Goal: Transaction & Acquisition: Purchase product/service

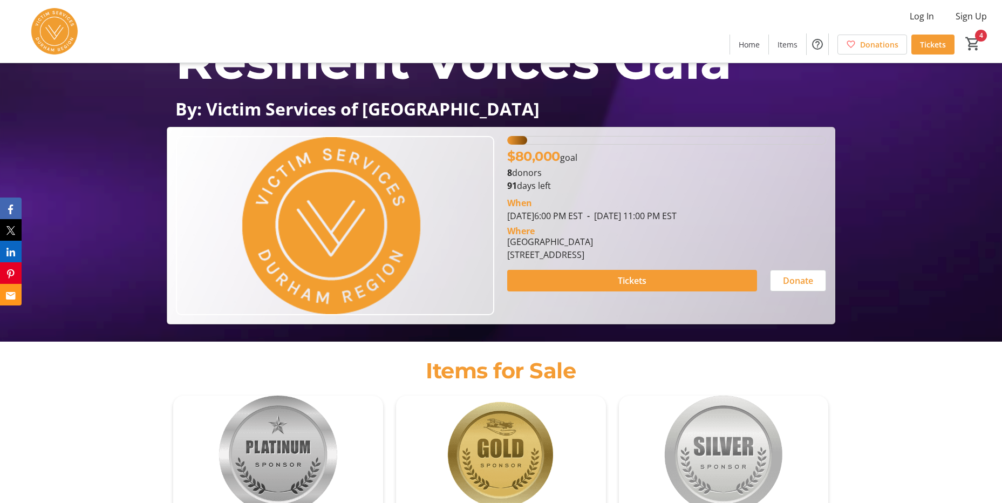
scroll to position [60, 0]
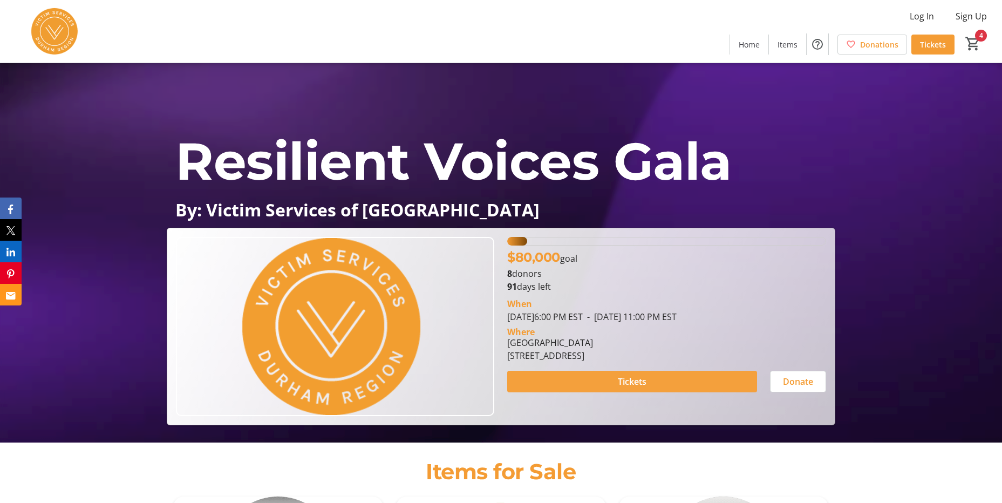
click at [643, 383] on span "Tickets" at bounding box center [632, 381] width 29 height 13
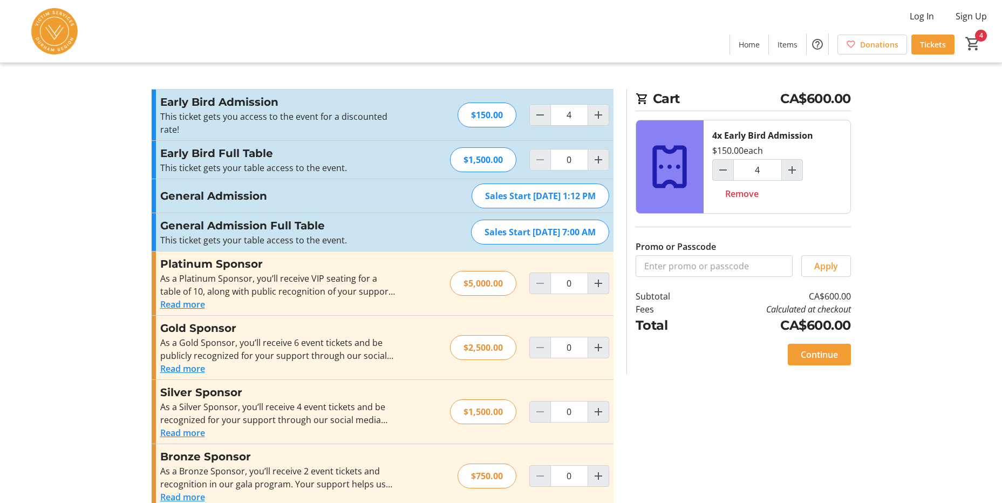
scroll to position [18, 0]
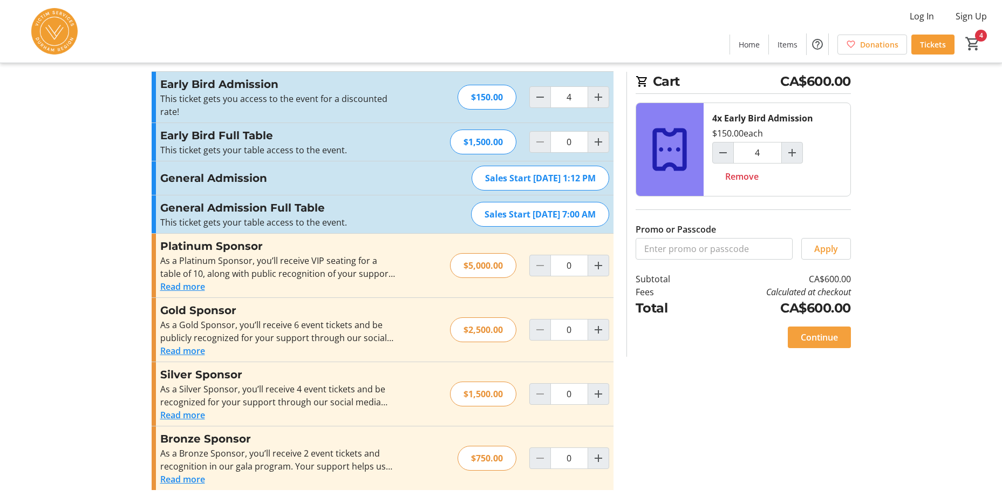
click at [825, 339] on span "Continue" at bounding box center [818, 337] width 37 height 13
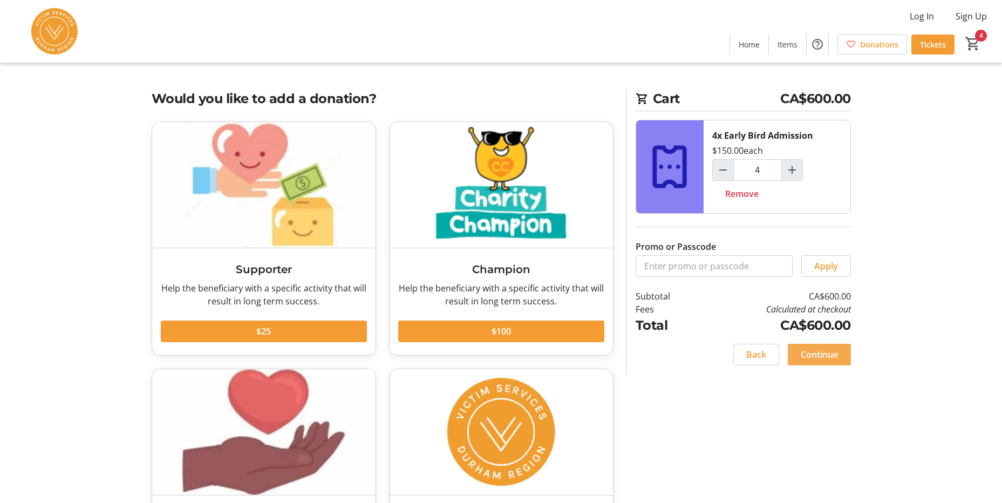
click at [812, 357] on span "Continue" at bounding box center [818, 354] width 37 height 13
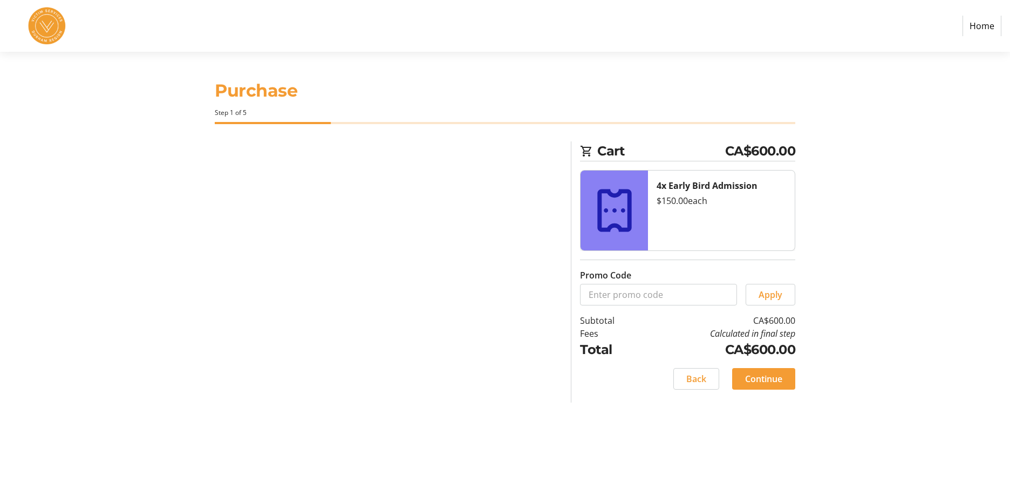
select select "CA"
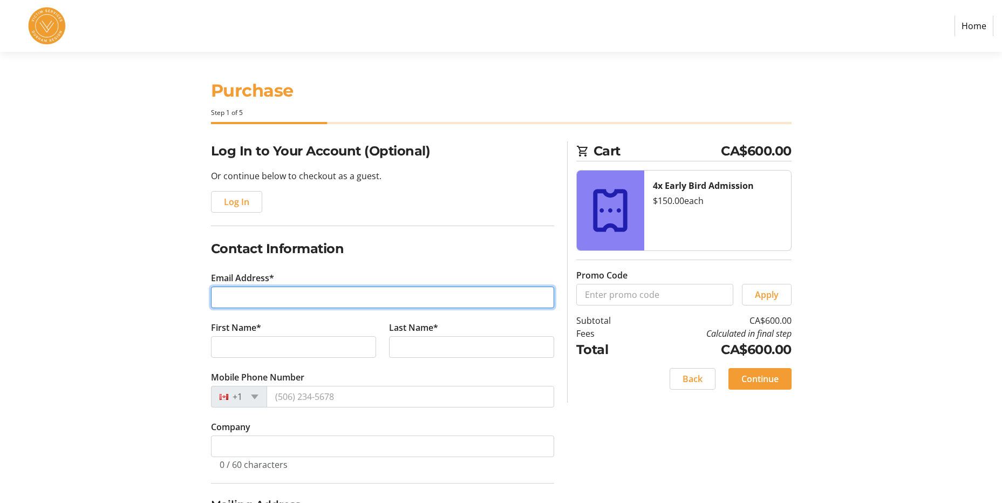
drag, startPoint x: 254, startPoint y: 295, endPoint x: 260, endPoint y: 296, distance: 6.0
click at [254, 295] on input "Email Address*" at bounding box center [382, 297] width 343 height 22
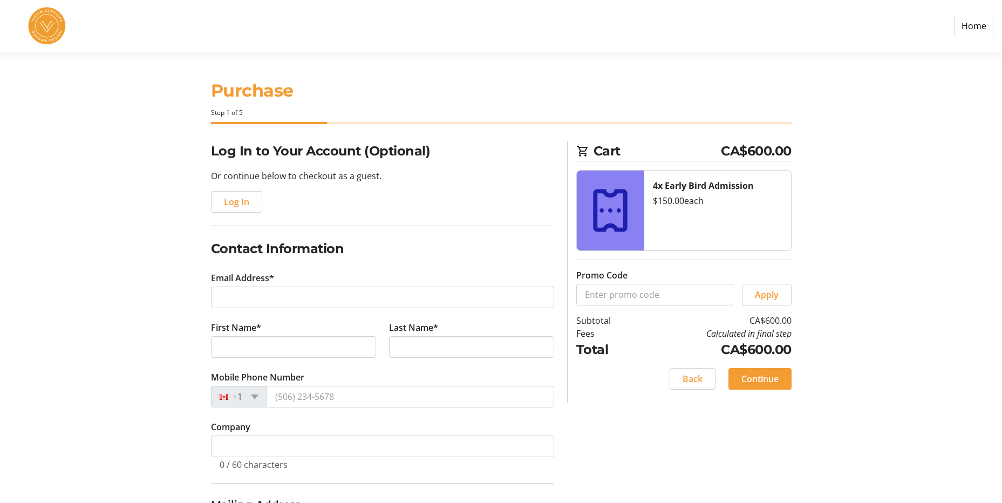
click at [100, 303] on section "Purchase Step 1 of 5 Cart CA$600.00 4x Early Bird Admission $150.00 each Promo …" at bounding box center [501, 365] width 1002 height 627
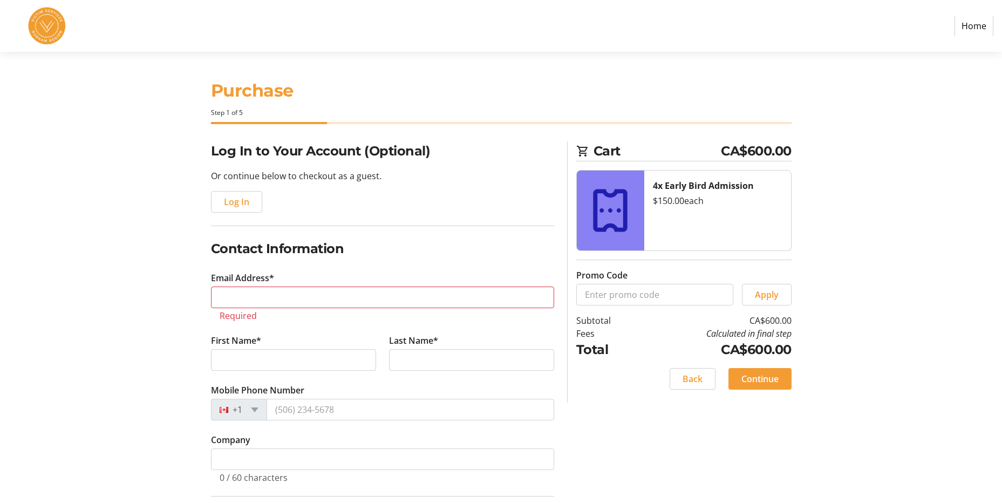
scroll to position [54, 0]
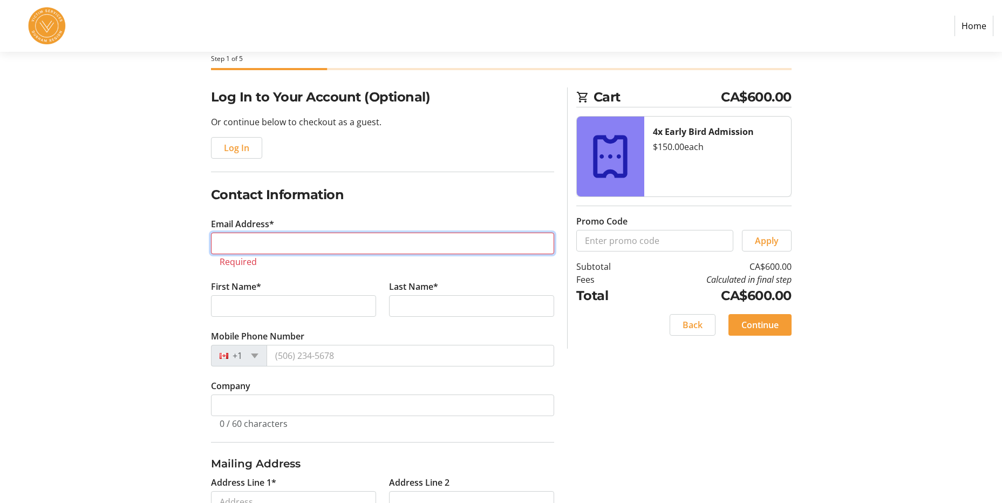
click at [224, 239] on input "Email Address*" at bounding box center [382, 243] width 343 height 22
type input "[PERSON_NAME][EMAIL_ADDRESS][DOMAIN_NAME]"
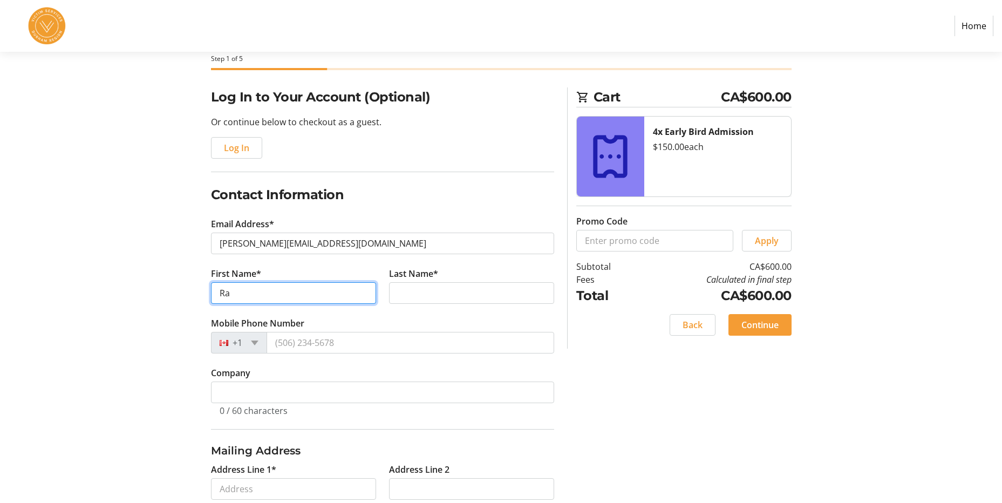
type input "[PERSON_NAME]"
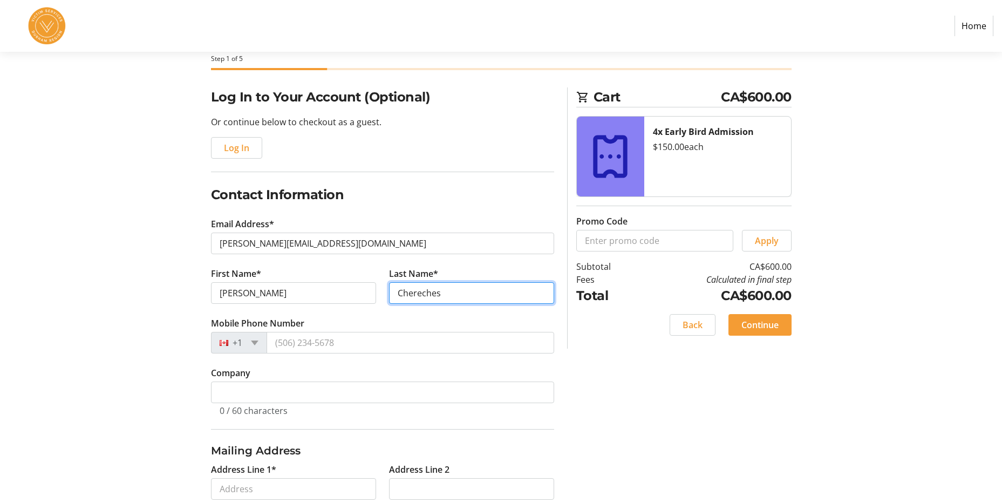
type input "Chereches"
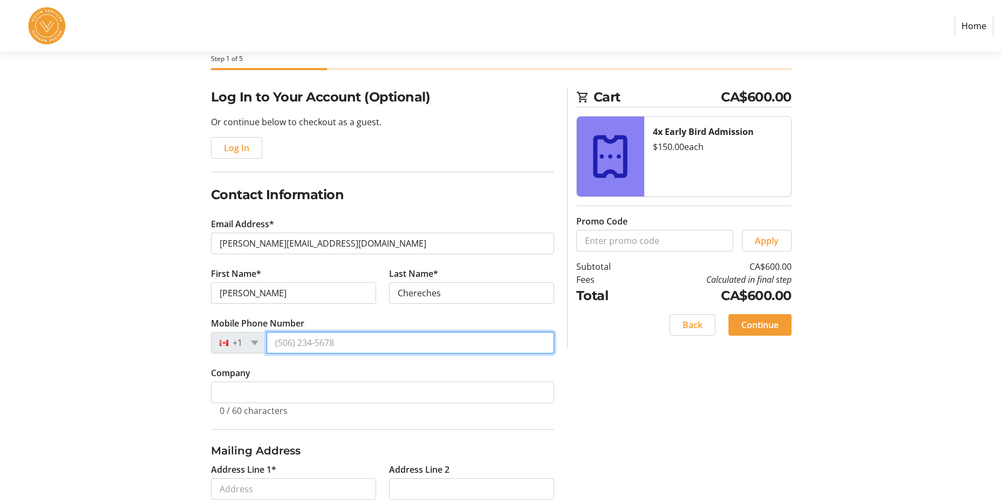
click at [277, 338] on input "Mobile Phone Number" at bounding box center [410, 343] width 288 height 22
click at [298, 343] on input "Mobile Phone Number" at bounding box center [410, 343] width 288 height 22
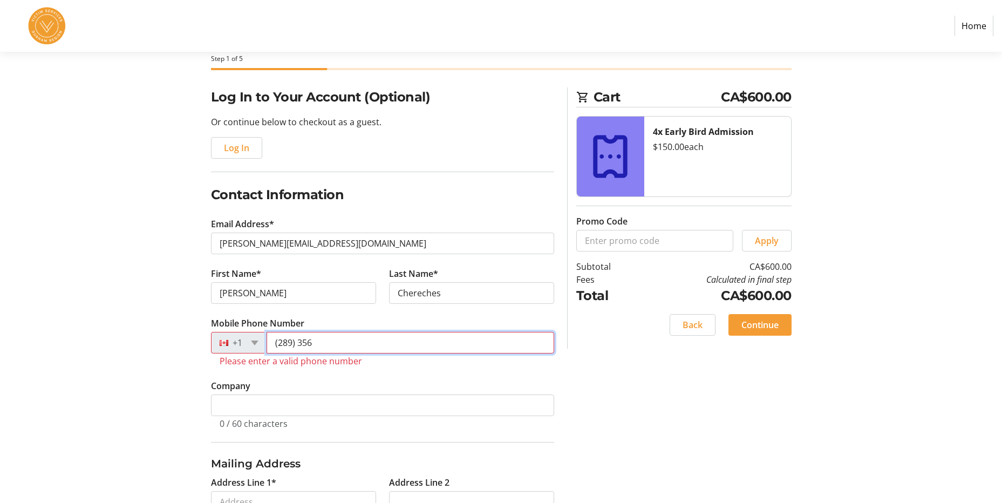
click at [324, 340] on input "(289) 356" at bounding box center [410, 343] width 288 height 22
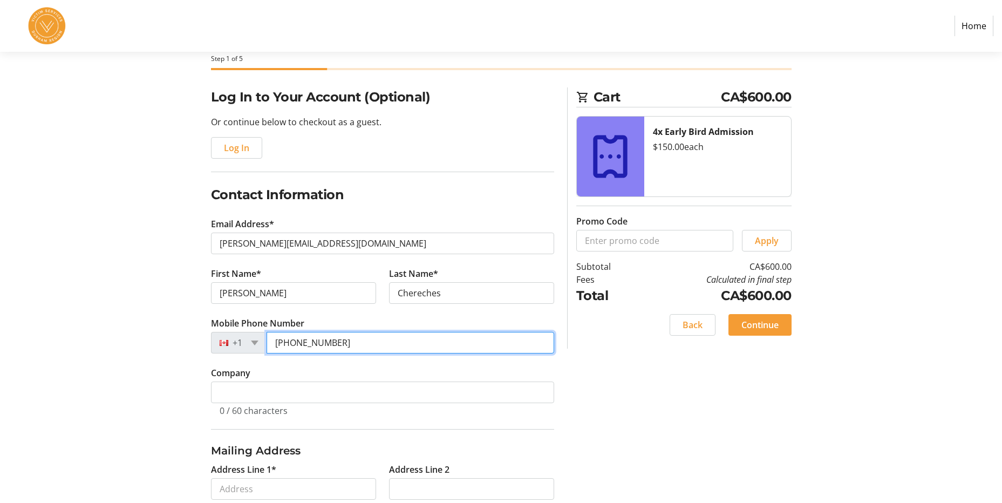
type input "[PHONE_NUMBER]"
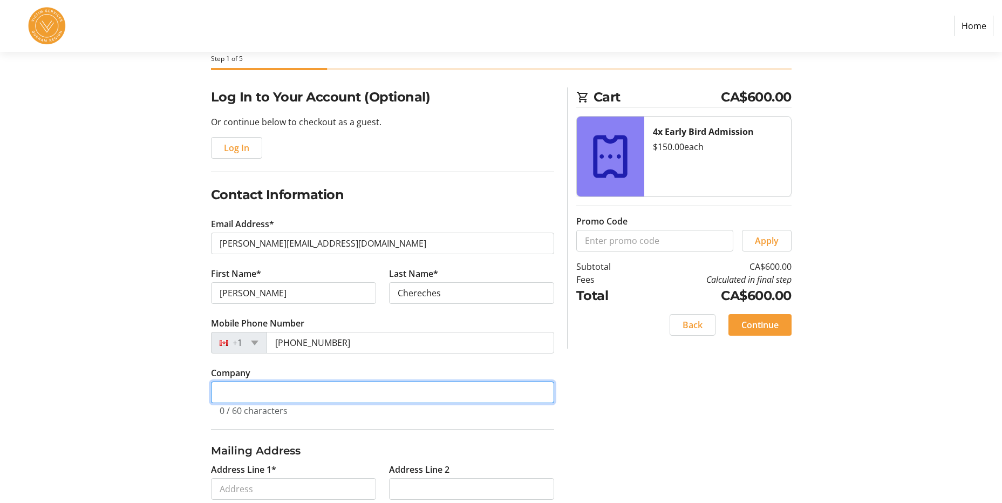
click at [278, 385] on input "Company" at bounding box center [382, 392] width 343 height 22
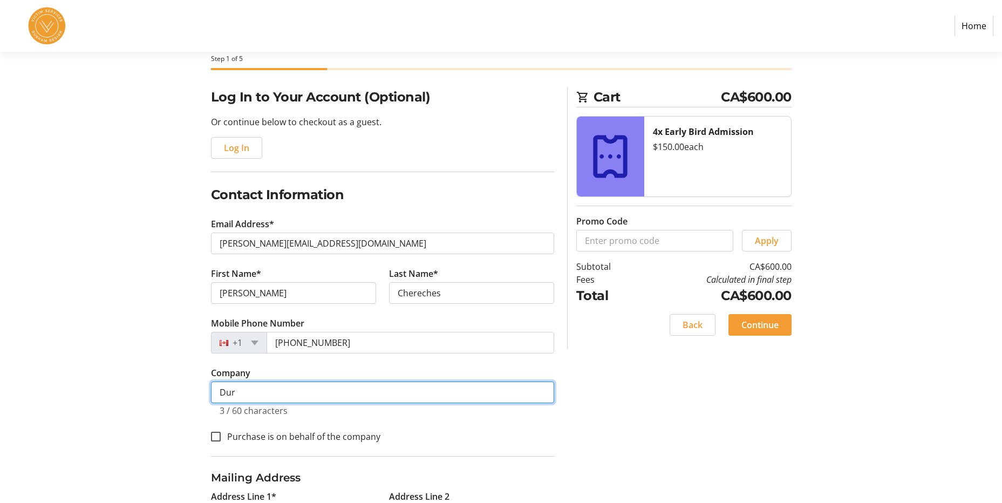
type input "Durham Children's Aid Society"
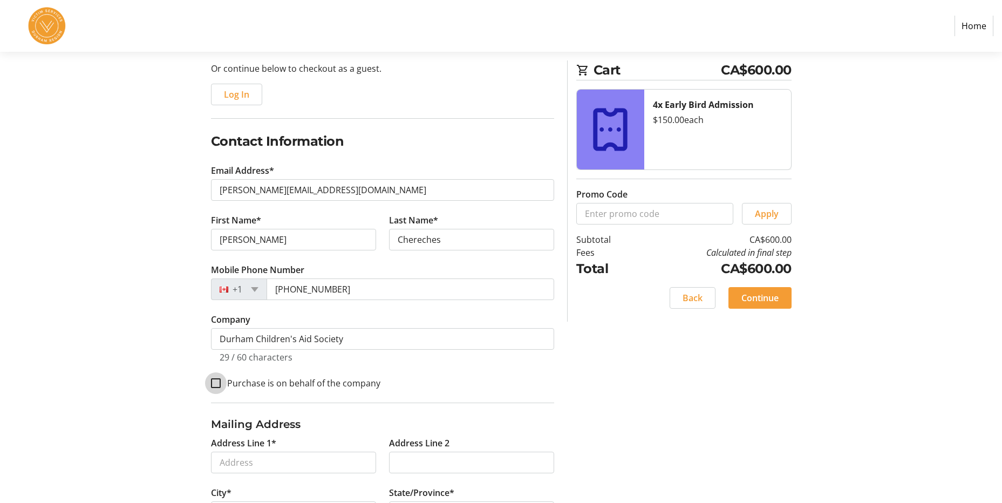
scroll to position [108, 0]
click at [217, 383] on input "Purchase is on behalf of the company" at bounding box center [216, 383] width 10 height 10
checkbox input "true"
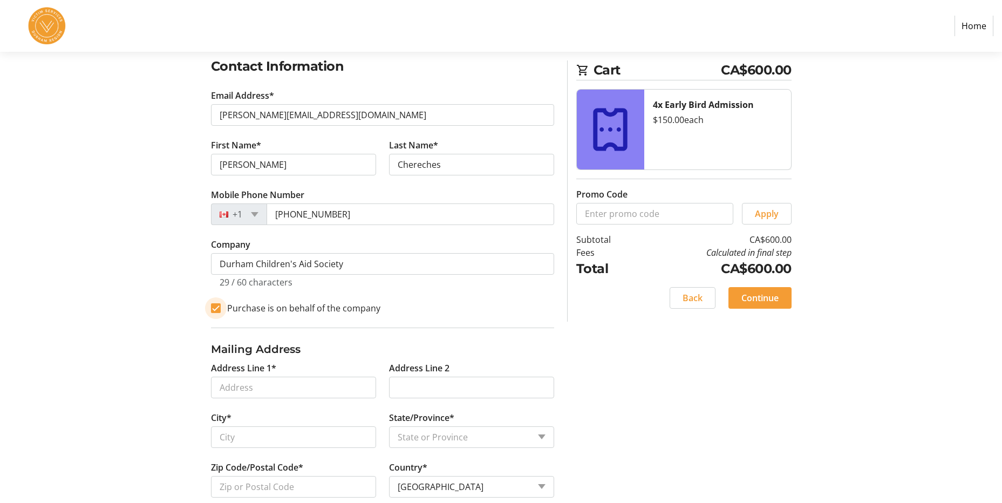
scroll to position [203, 0]
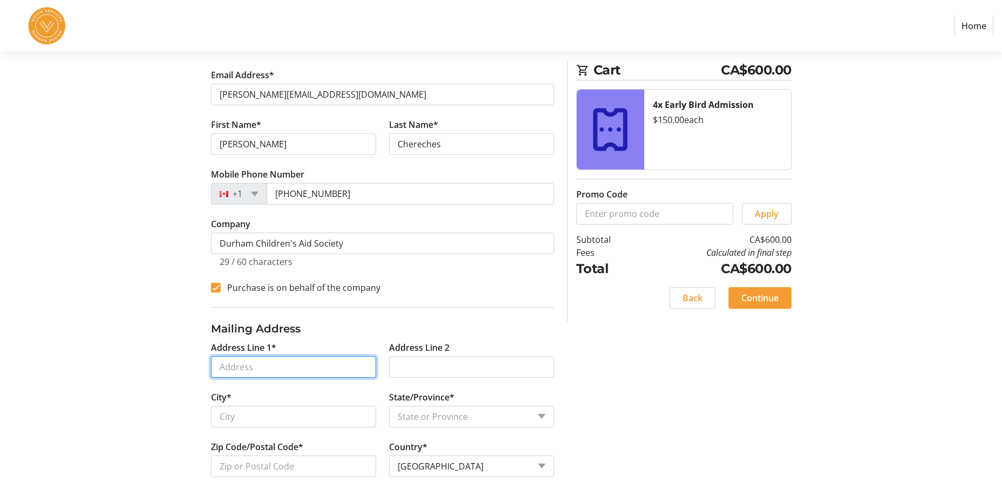
click at [265, 360] on input "Address Line 1*" at bounding box center [293, 367] width 165 height 22
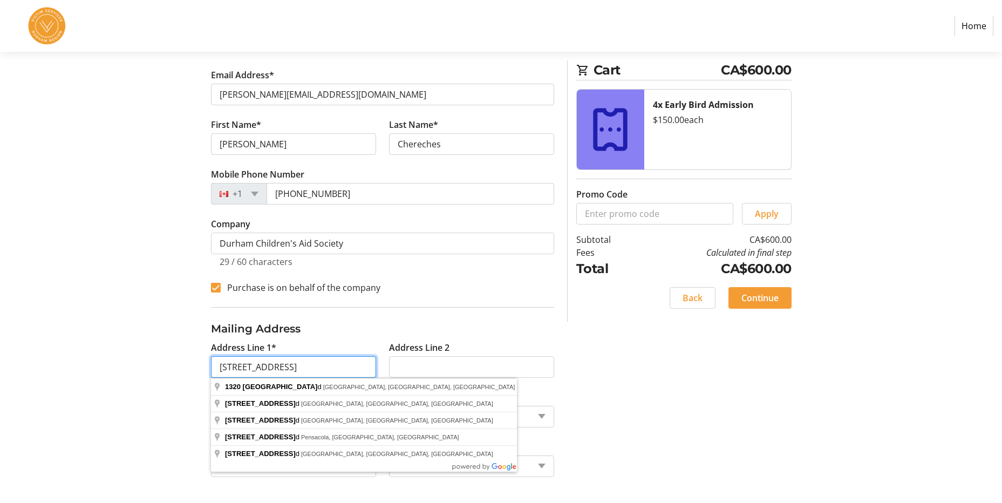
type input "[STREET_ADDRESS]"
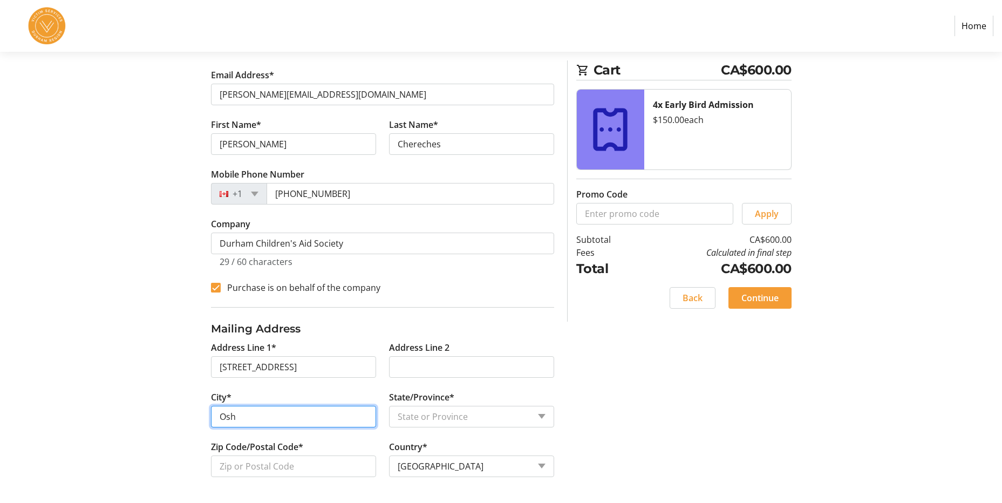
type input "Oshawa"
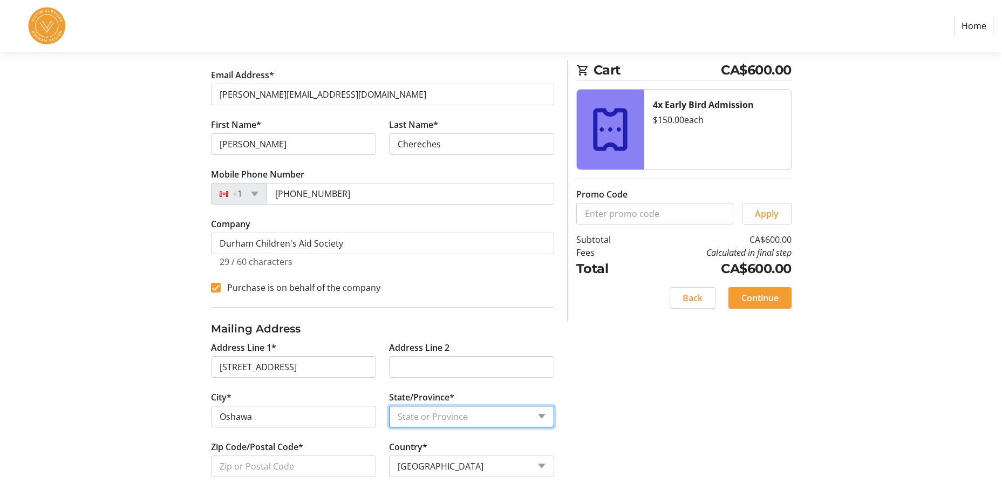
select select "ON"
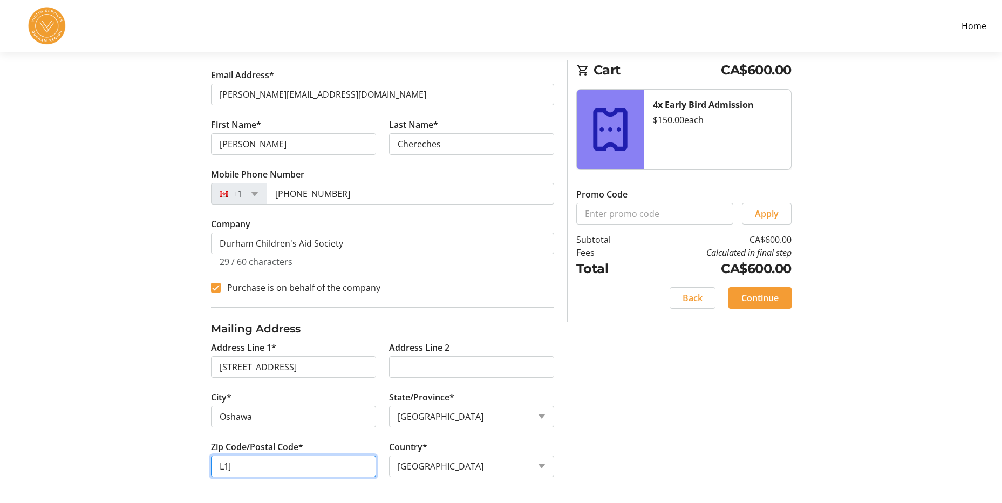
type input "L1J 0C6"
click at [763, 298] on span "Continue" at bounding box center [759, 297] width 37 height 13
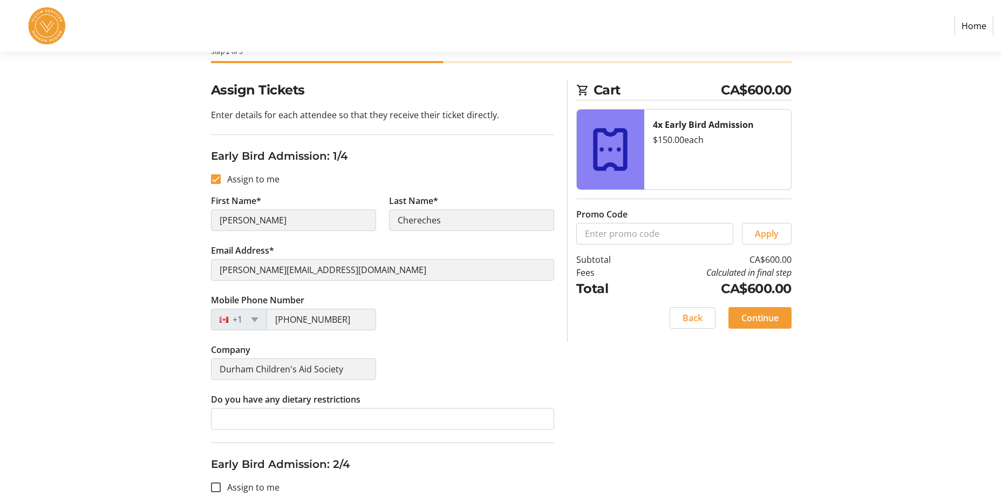
scroll to position [108, 0]
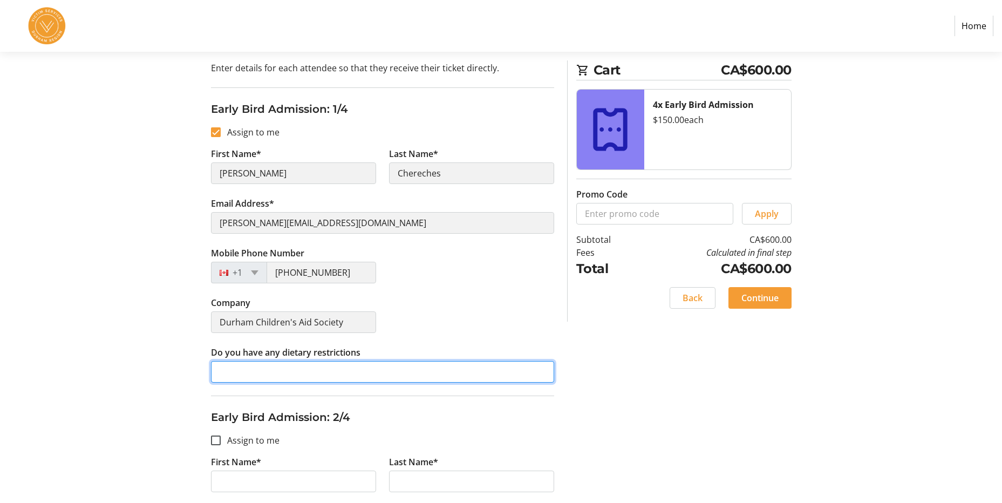
click at [313, 375] on input "Do you have any dietary restrictions" at bounding box center [382, 372] width 343 height 22
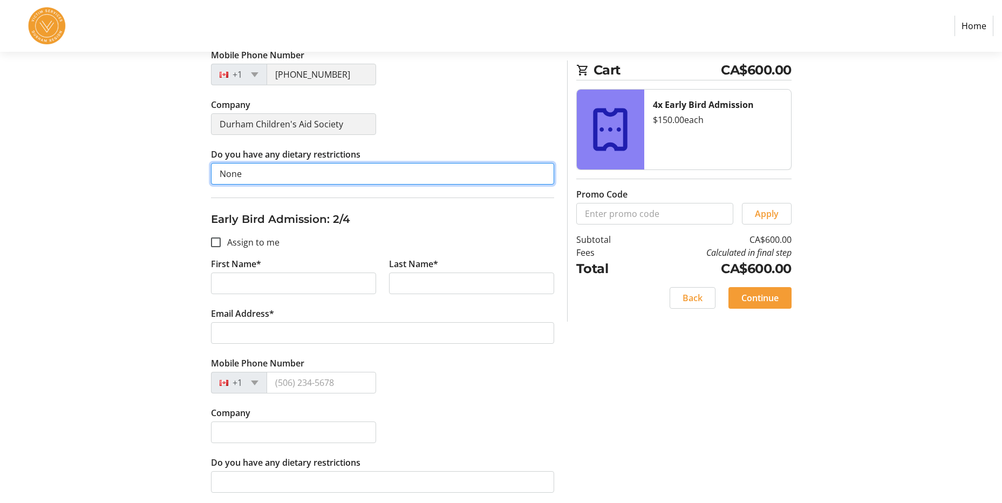
scroll to position [324, 0]
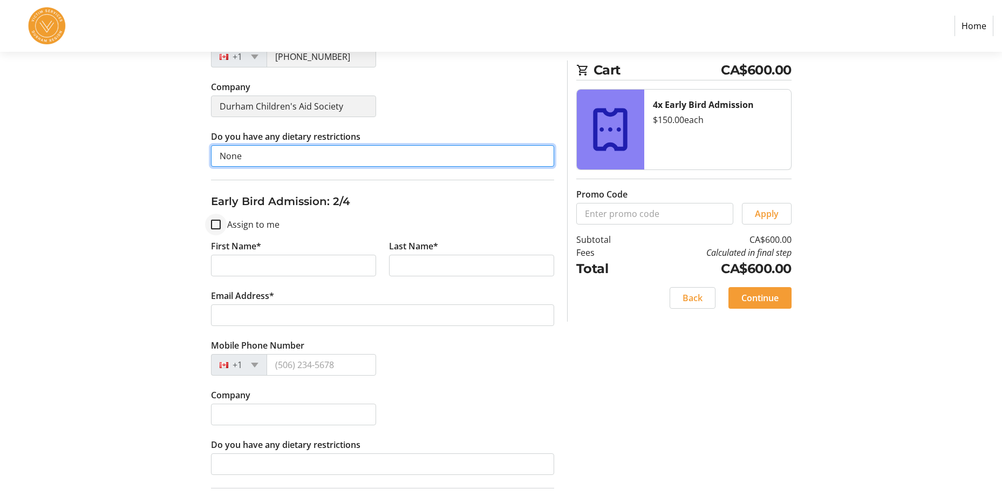
type input "None"
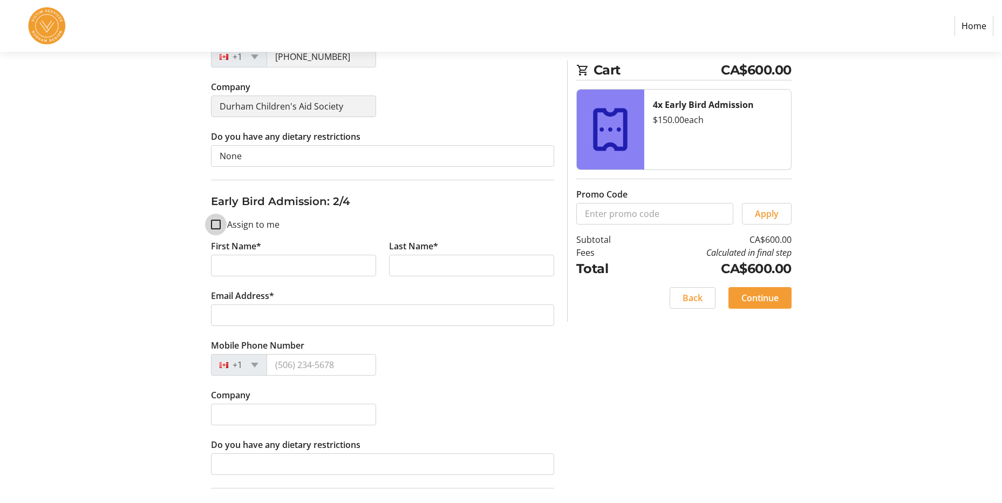
click at [217, 225] on input "Assign to me" at bounding box center [216, 225] width 10 height 10
checkbox input "true"
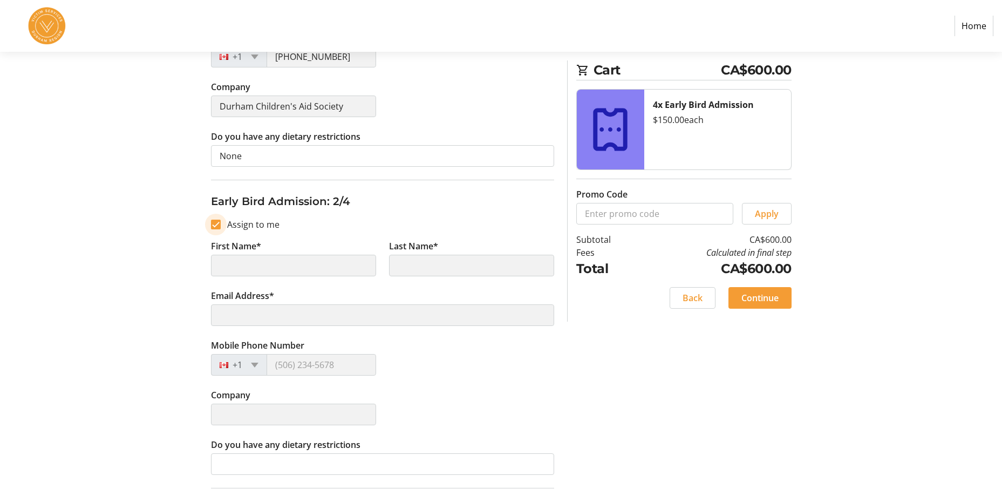
type input "[PERSON_NAME]"
type input "Chereches"
type input "[PERSON_NAME][EMAIL_ADDRESS][DOMAIN_NAME]"
type input "[PHONE_NUMBER]"
type input "Durham Children's Aid Society"
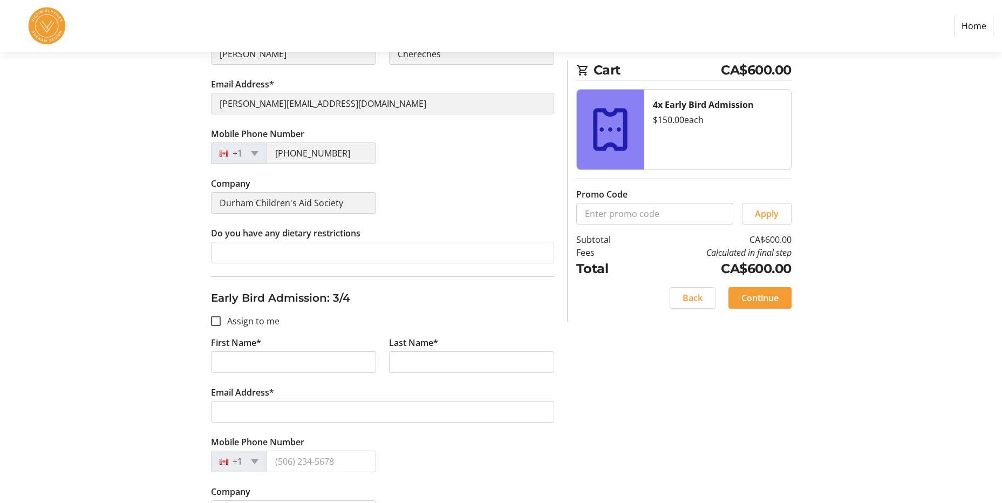
scroll to position [539, 0]
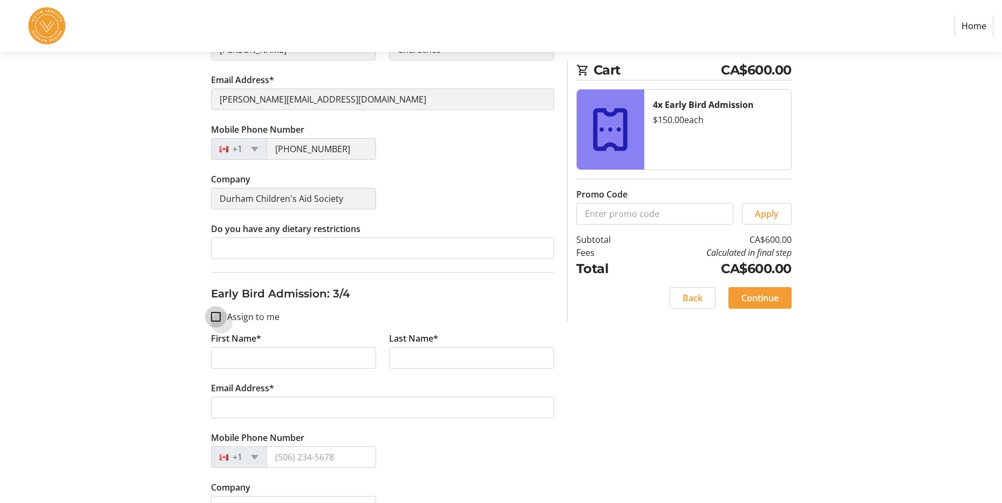
click at [220, 316] on input "Assign to me" at bounding box center [216, 317] width 10 height 10
checkbox input "true"
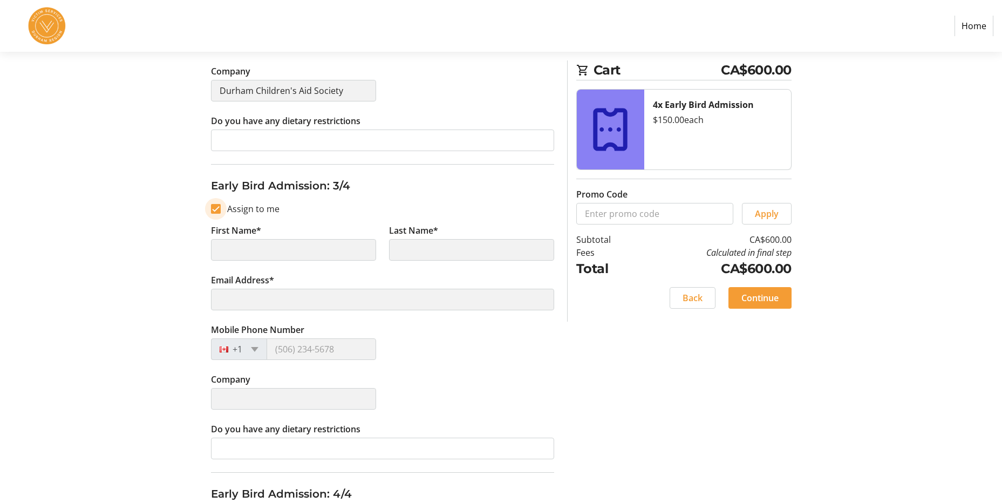
type input "[PERSON_NAME]"
type input "Chereches"
type input "[PERSON_NAME][EMAIL_ADDRESS][DOMAIN_NAME]"
type input "[PHONE_NUMBER]"
type input "Durham Children's Aid Society"
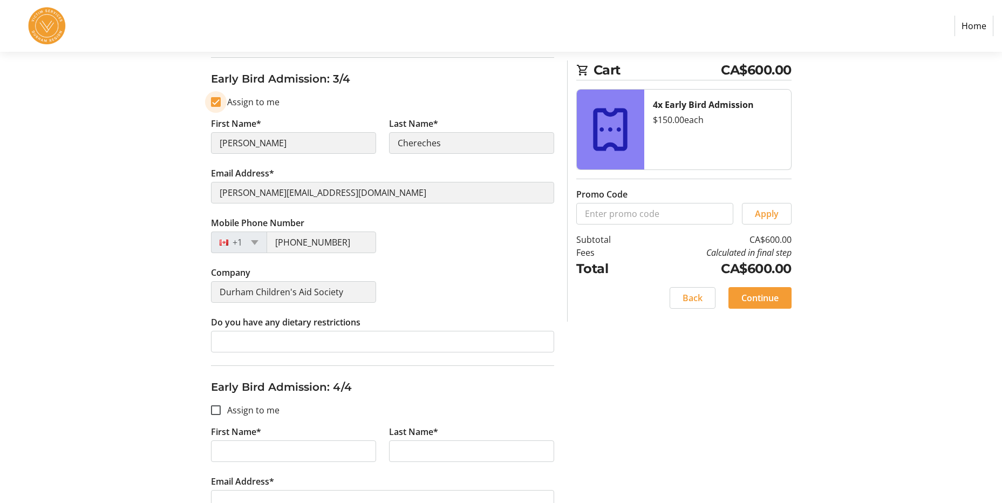
scroll to position [755, 0]
click at [213, 409] on input "Assign to me" at bounding box center [216, 409] width 10 height 10
checkbox input "true"
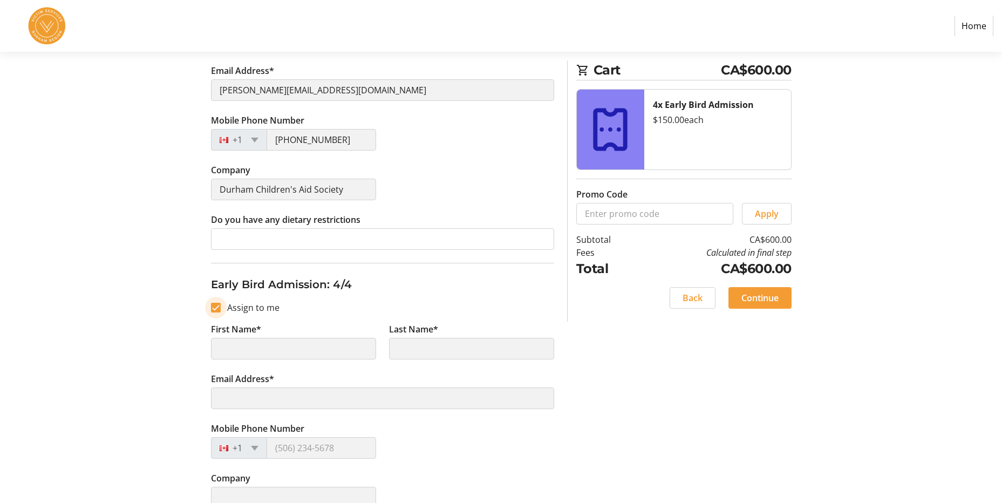
type input "[PERSON_NAME]"
type input "Chereches"
type input "[PERSON_NAME][EMAIL_ADDRESS][DOMAIN_NAME]"
type input "[PHONE_NUMBER]"
type input "Durham Children's Aid Society"
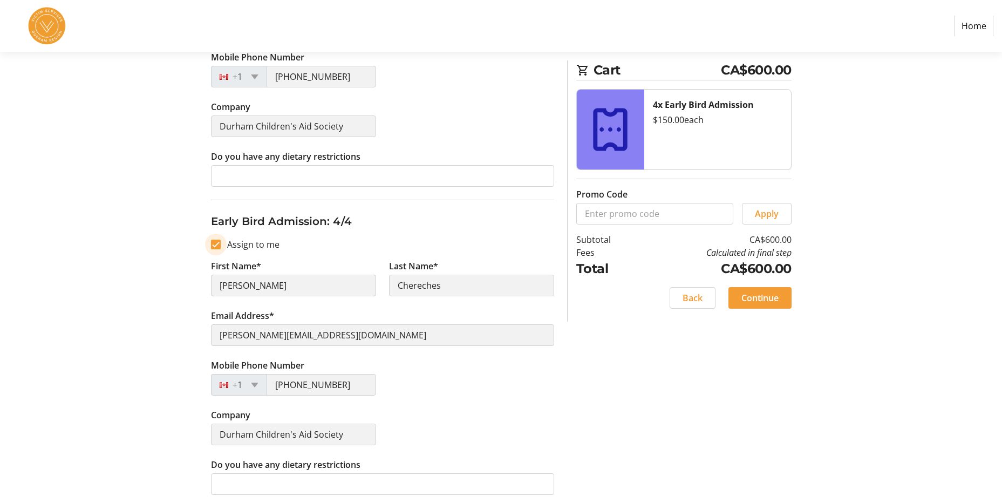
scroll to position [925, 0]
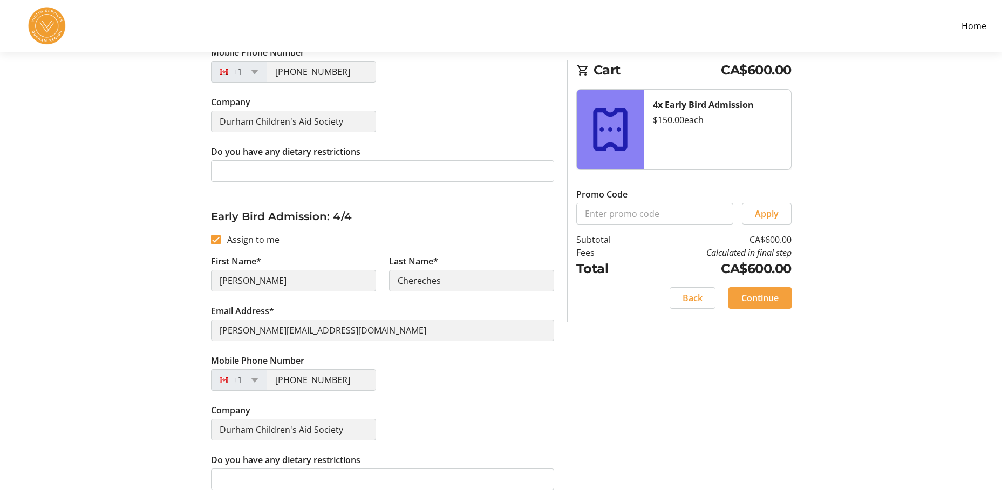
click at [761, 292] on span "Continue" at bounding box center [759, 297] width 37 height 13
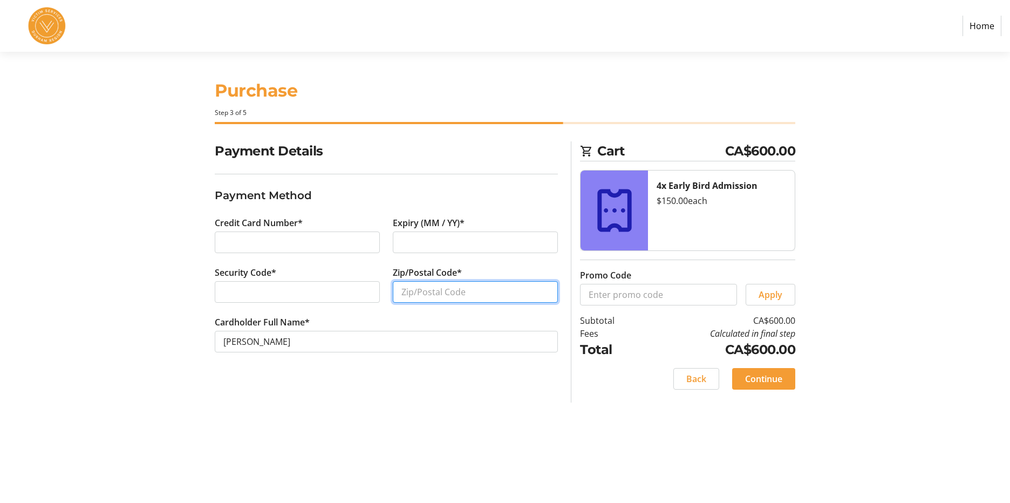
click at [410, 290] on input "Zip/Postal Code*" at bounding box center [475, 292] width 165 height 22
type input "L1"
click at [708, 373] on span at bounding box center [696, 379] width 45 height 26
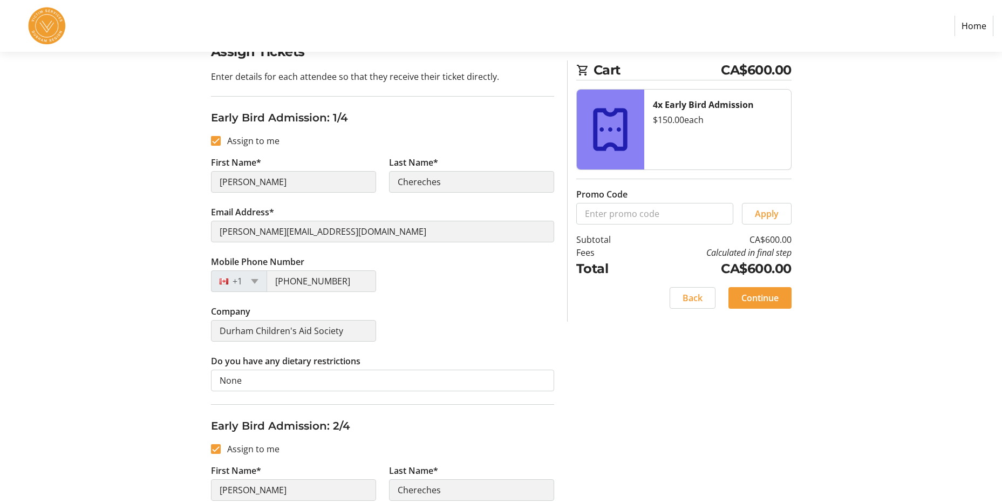
scroll to position [108, 0]
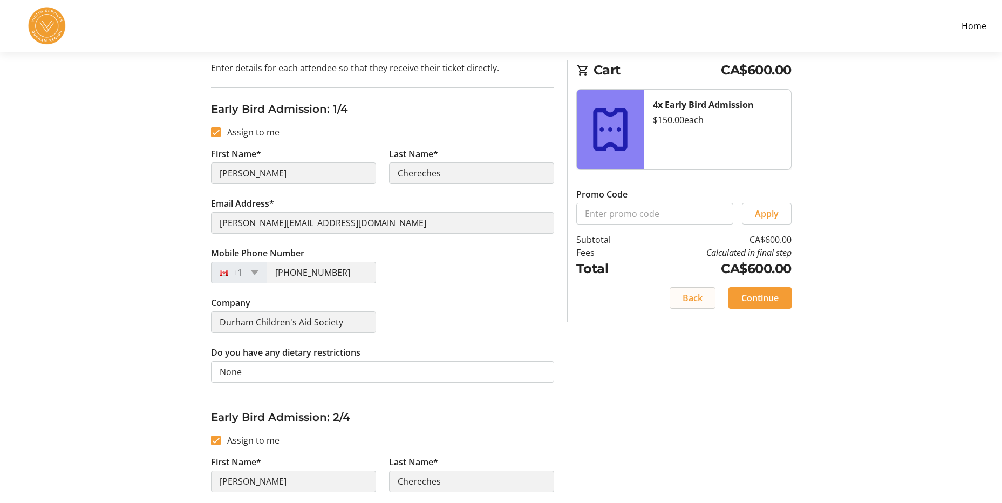
click at [704, 294] on span at bounding box center [692, 298] width 45 height 26
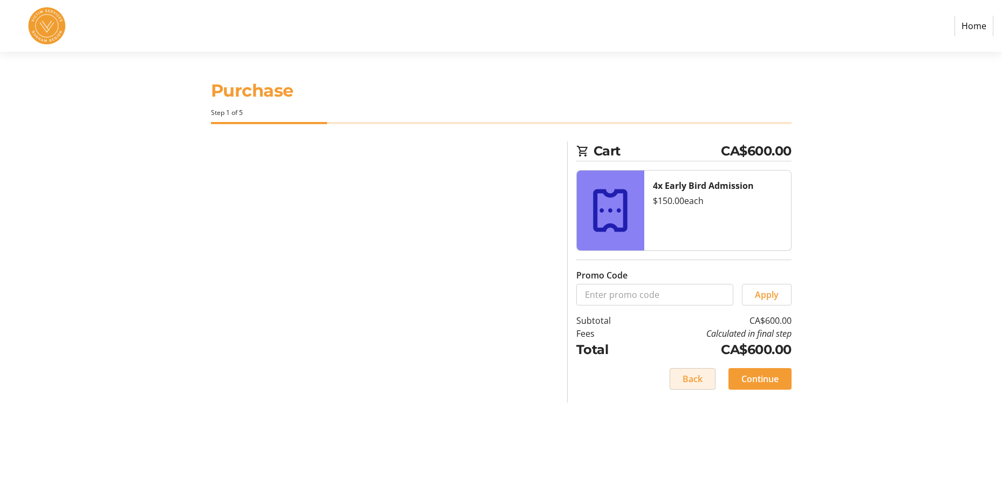
select select "ON"
select select "CA"
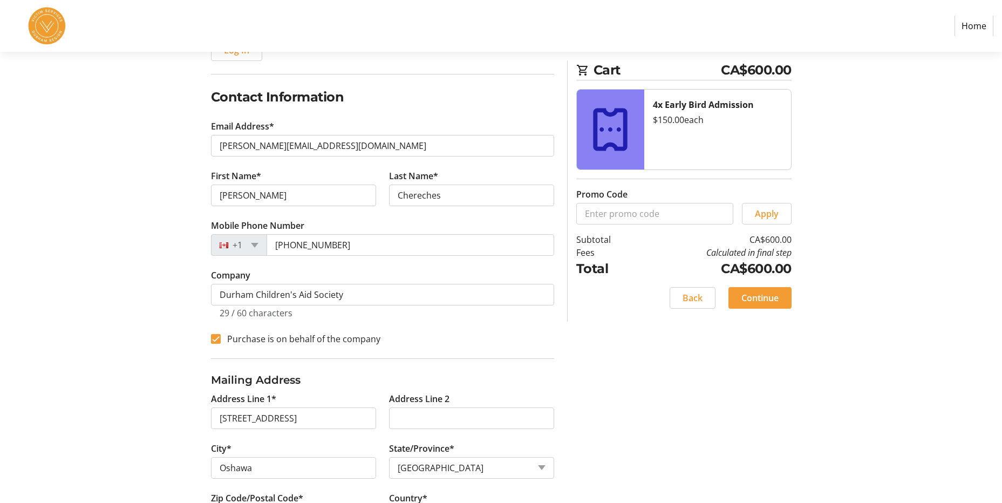
scroll to position [203, 0]
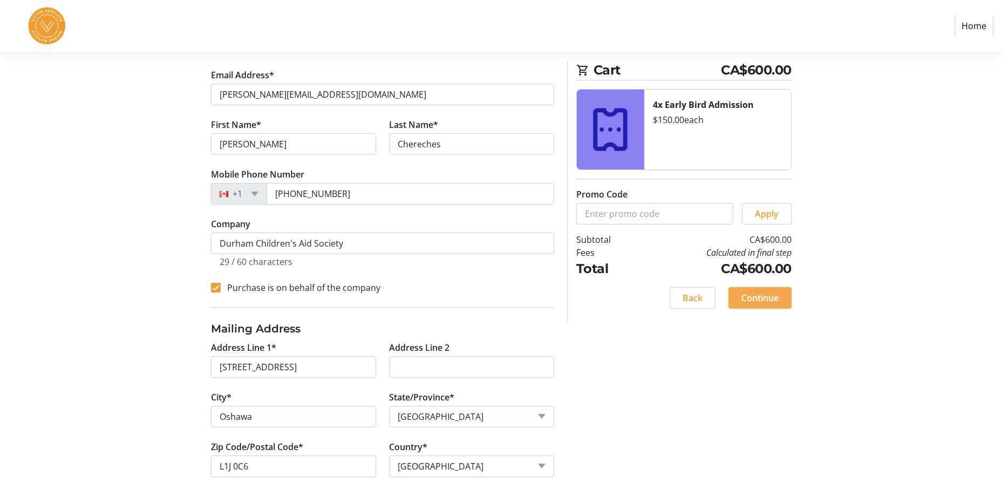
click at [743, 300] on span "Continue" at bounding box center [759, 297] width 37 height 13
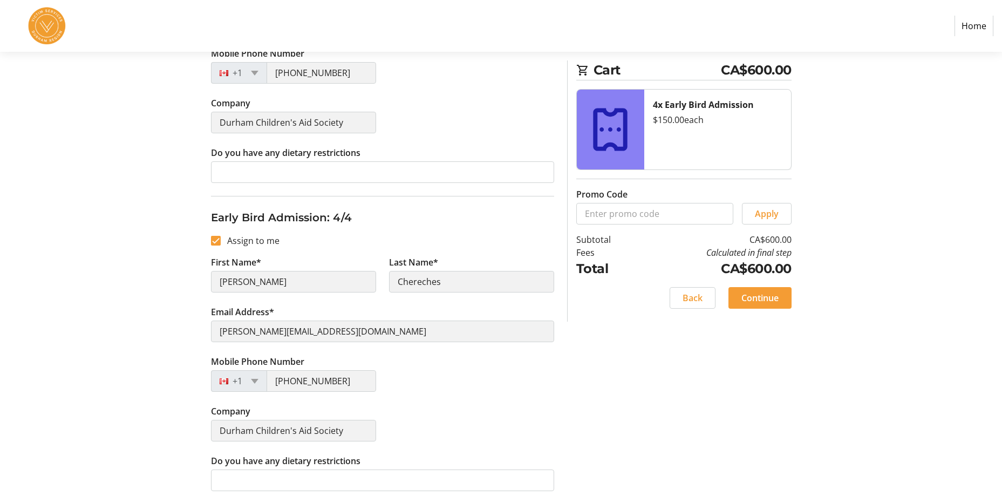
scroll to position [925, 0]
click at [736, 303] on span at bounding box center [759, 298] width 63 height 26
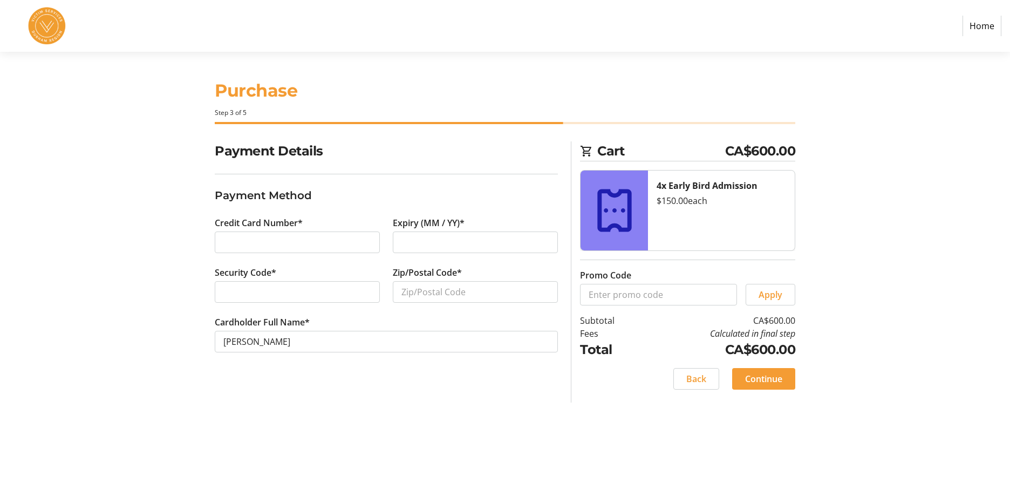
click at [271, 283] on div at bounding box center [297, 292] width 165 height 22
click at [410, 293] on input "Zip/Postal Code*" at bounding box center [475, 292] width 165 height 22
type input "L1J 0C6"
click at [759, 374] on span "Continue" at bounding box center [763, 378] width 37 height 13
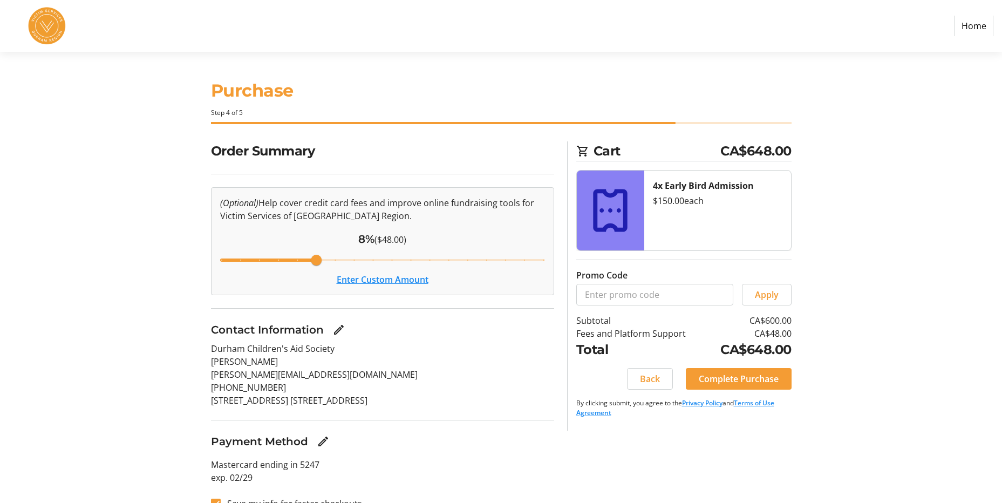
scroll to position [20, 0]
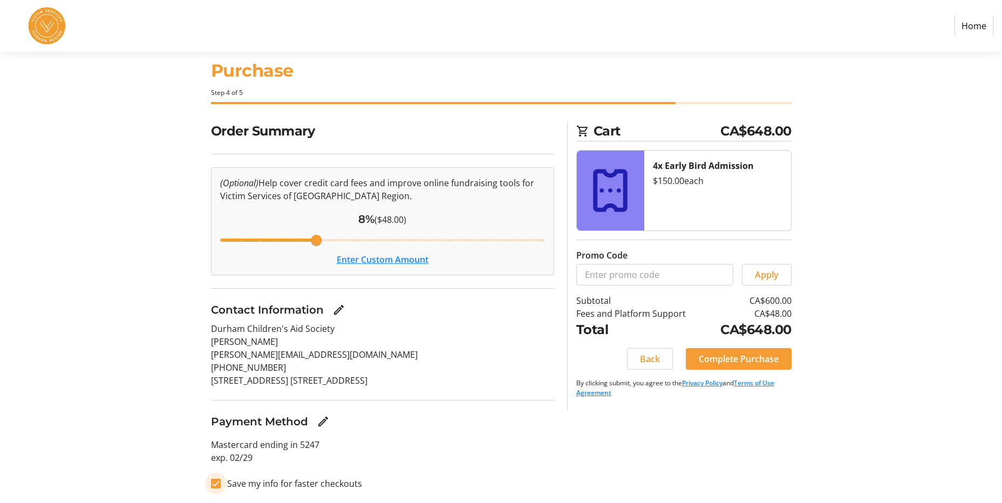
click at [218, 482] on input "Save my info for faster checkouts" at bounding box center [216, 483] width 10 height 10
checkbox input "false"
drag, startPoint x: 318, startPoint y: 239, endPoint x: 315, endPoint y: 250, distance: 11.6
click at [315, 250] on input "Cover fees percentage" at bounding box center [382, 240] width 347 height 24
drag, startPoint x: 317, startPoint y: 242, endPoint x: 216, endPoint y: 238, distance: 100.4
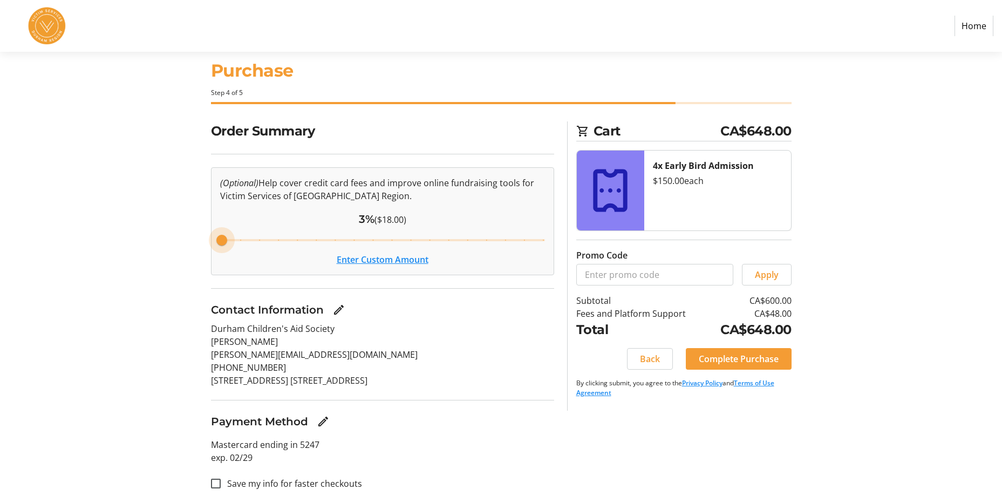
type input "3"
click at [216, 238] on input "Cover fees percentage" at bounding box center [382, 240] width 347 height 24
drag, startPoint x: 222, startPoint y: 239, endPoint x: 214, endPoint y: 239, distance: 7.6
click at [214, 239] on input "Cover fees percentage" at bounding box center [382, 240] width 347 height 24
click at [717, 355] on span "Complete Purchase" at bounding box center [739, 358] width 80 height 13
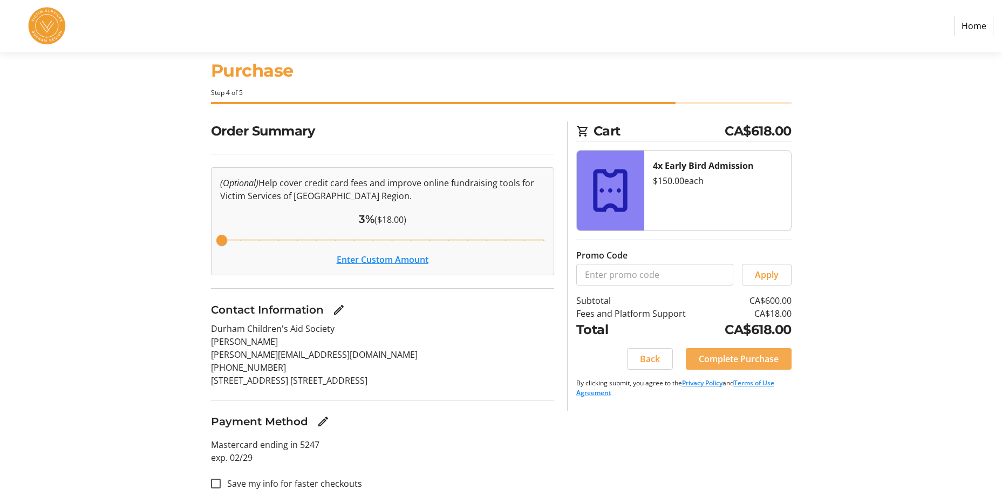
scroll to position [0, 0]
